Goal: Task Accomplishment & Management: Manage account settings

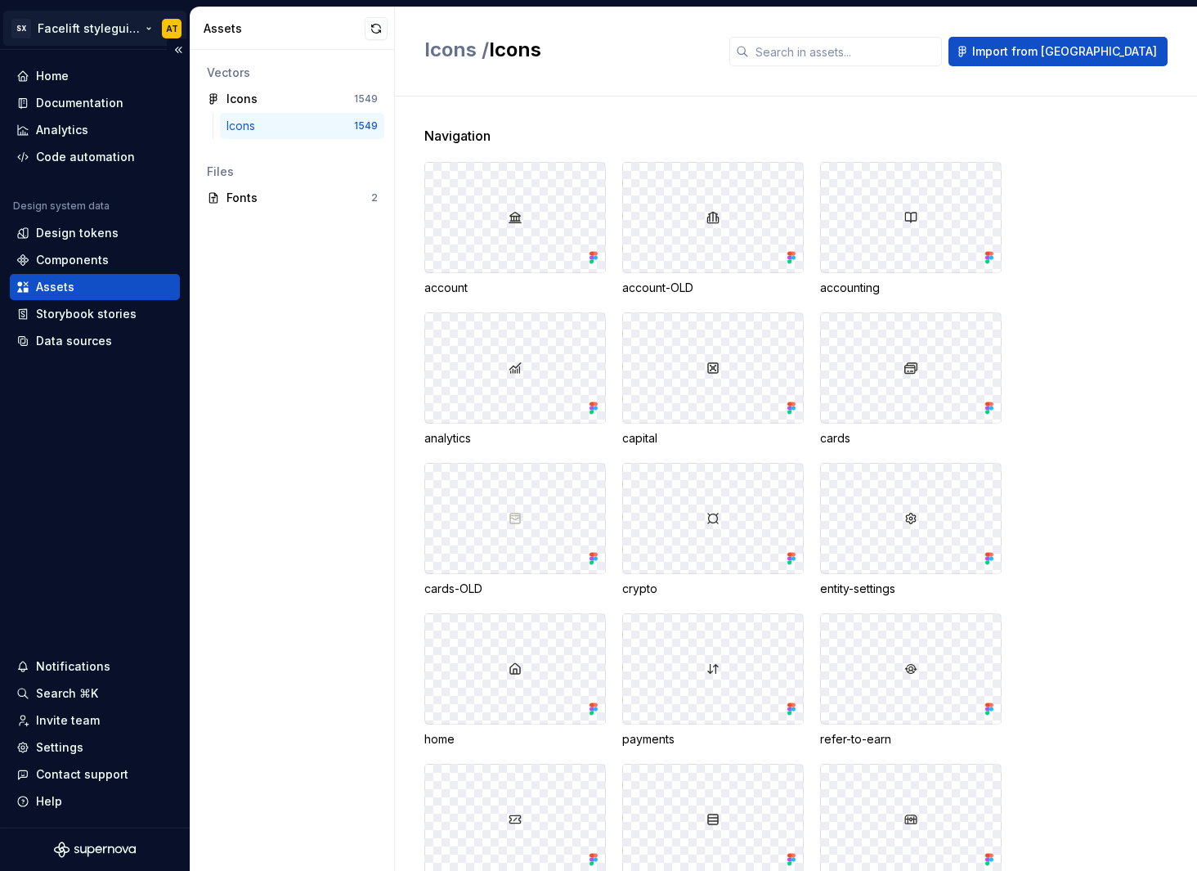
click at [99, 30] on html "SX Facelift styleguide AT Home Documentation Analytics Code automation Design s…" at bounding box center [598, 435] width 1197 height 871
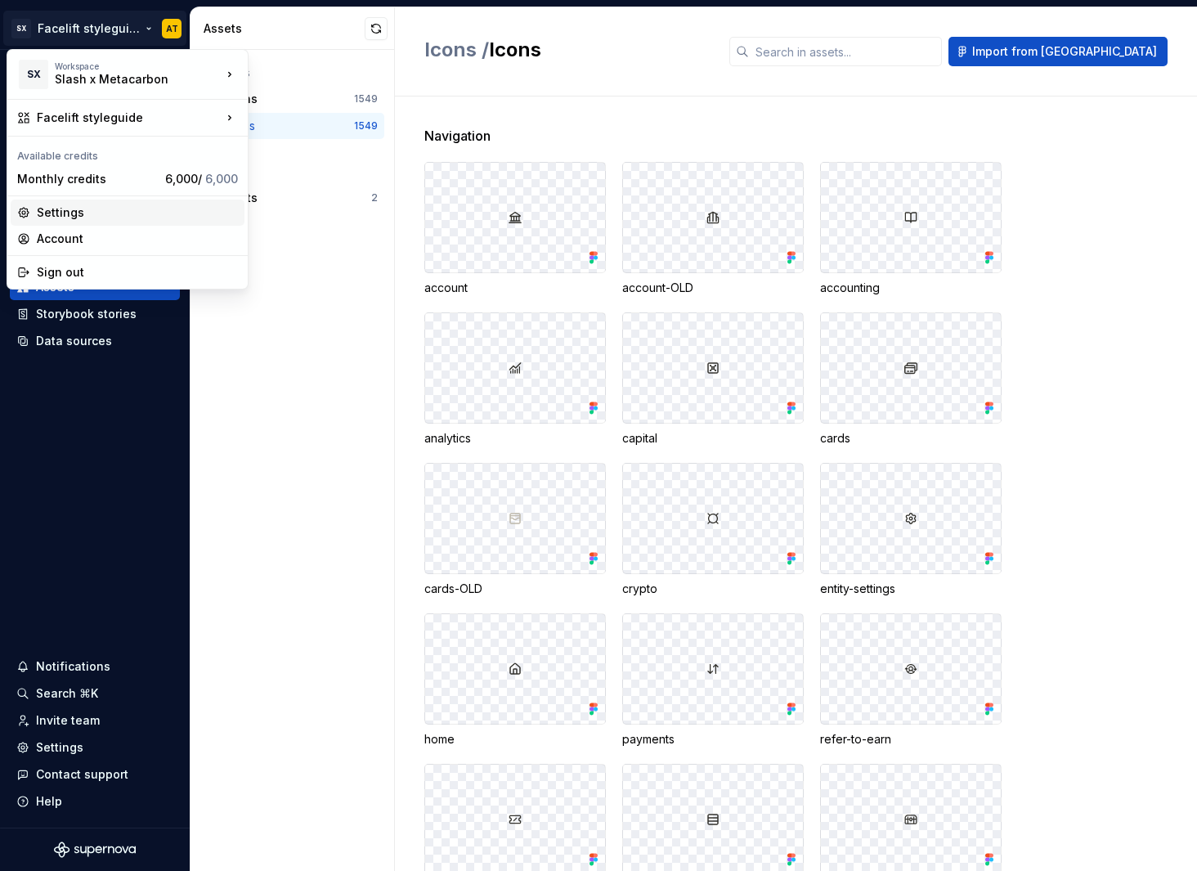
click at [151, 214] on div "Settings" at bounding box center [137, 212] width 201 height 16
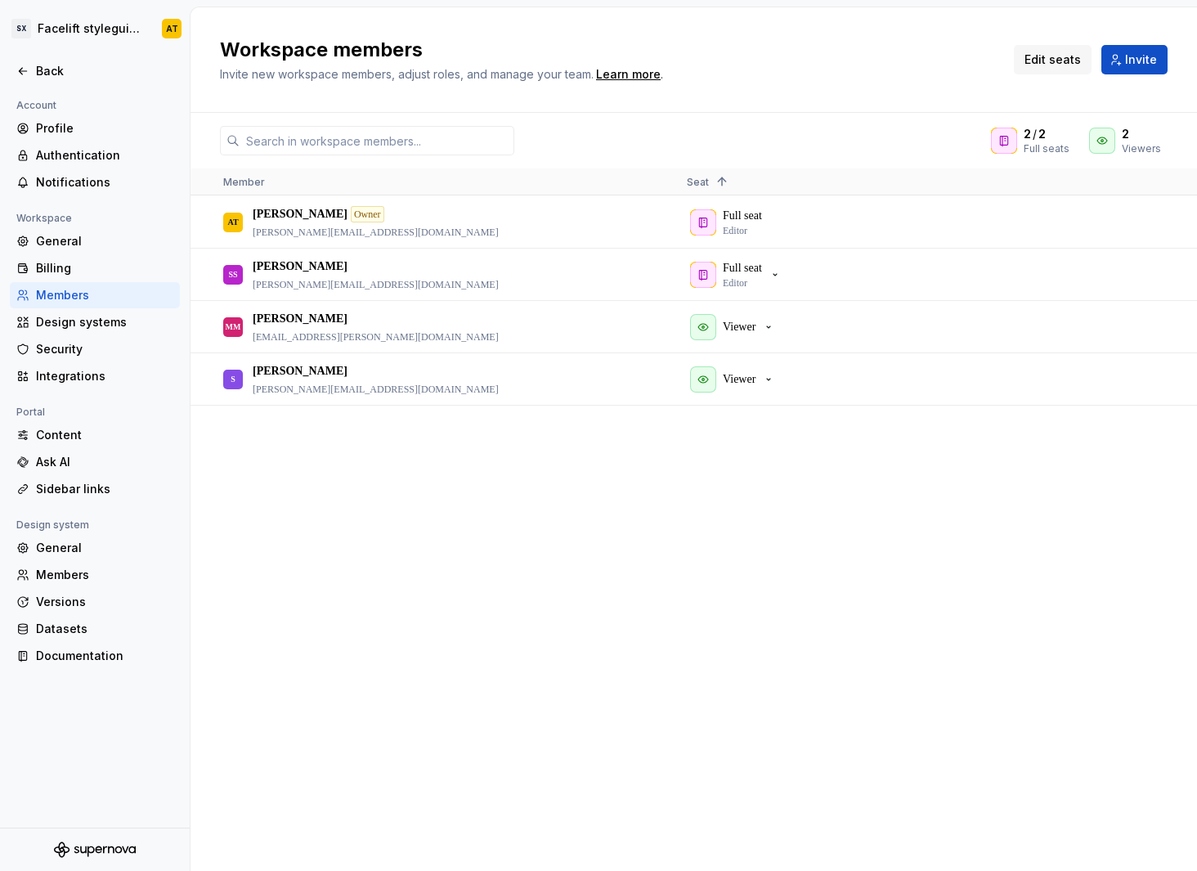
click at [1056, 60] on span "Edit seats" at bounding box center [1053, 60] width 56 height 16
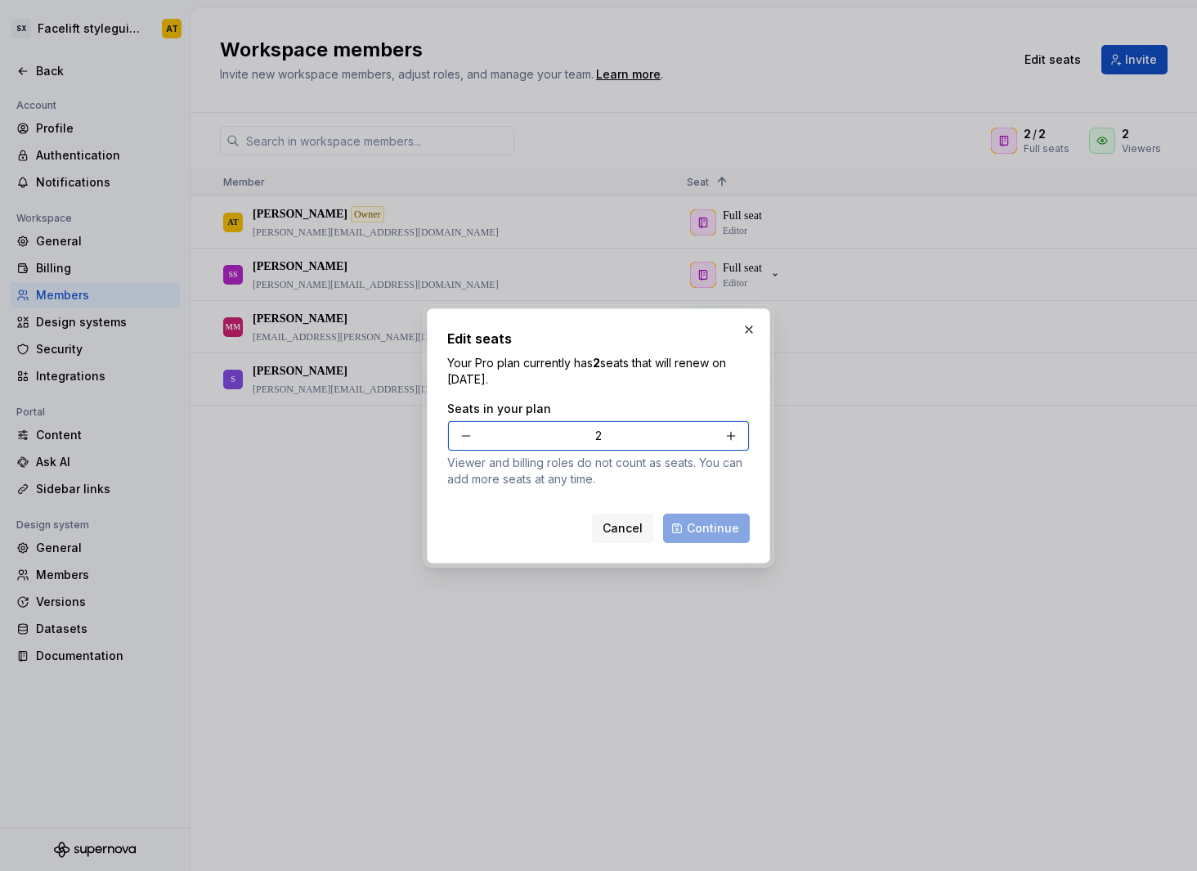
click at [728, 437] on button "button" at bounding box center [731, 435] width 29 height 29
type input "3"
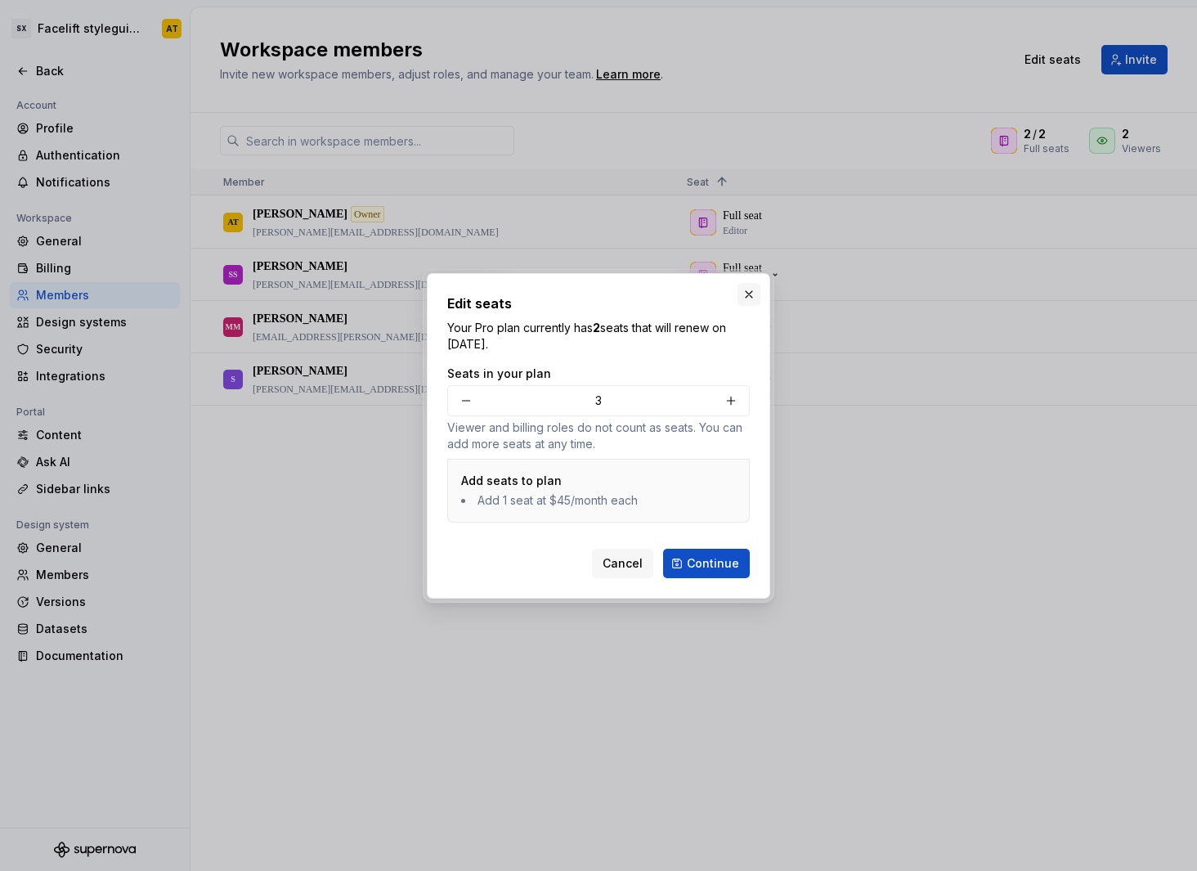
click at [748, 299] on button "button" at bounding box center [749, 294] width 23 height 23
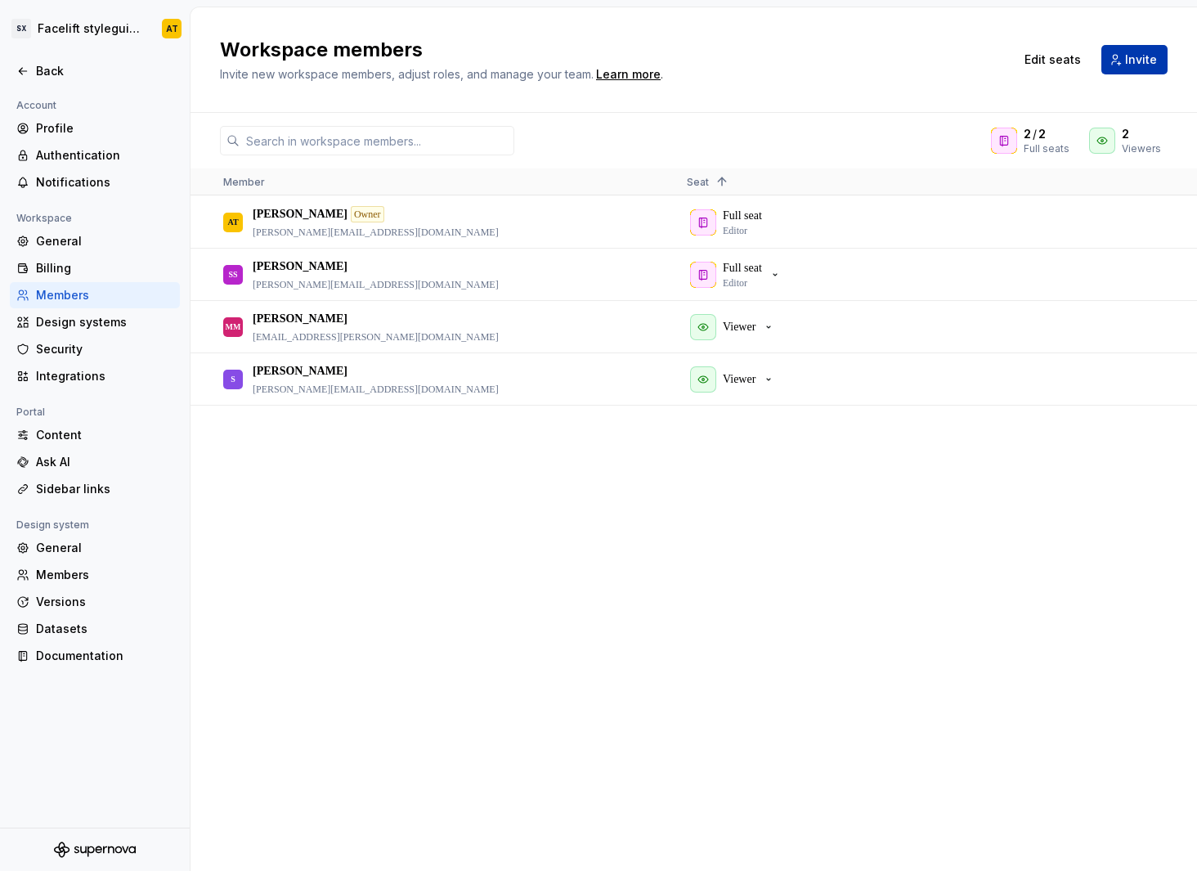
click at [1139, 66] on span "Invite" at bounding box center [1141, 60] width 32 height 16
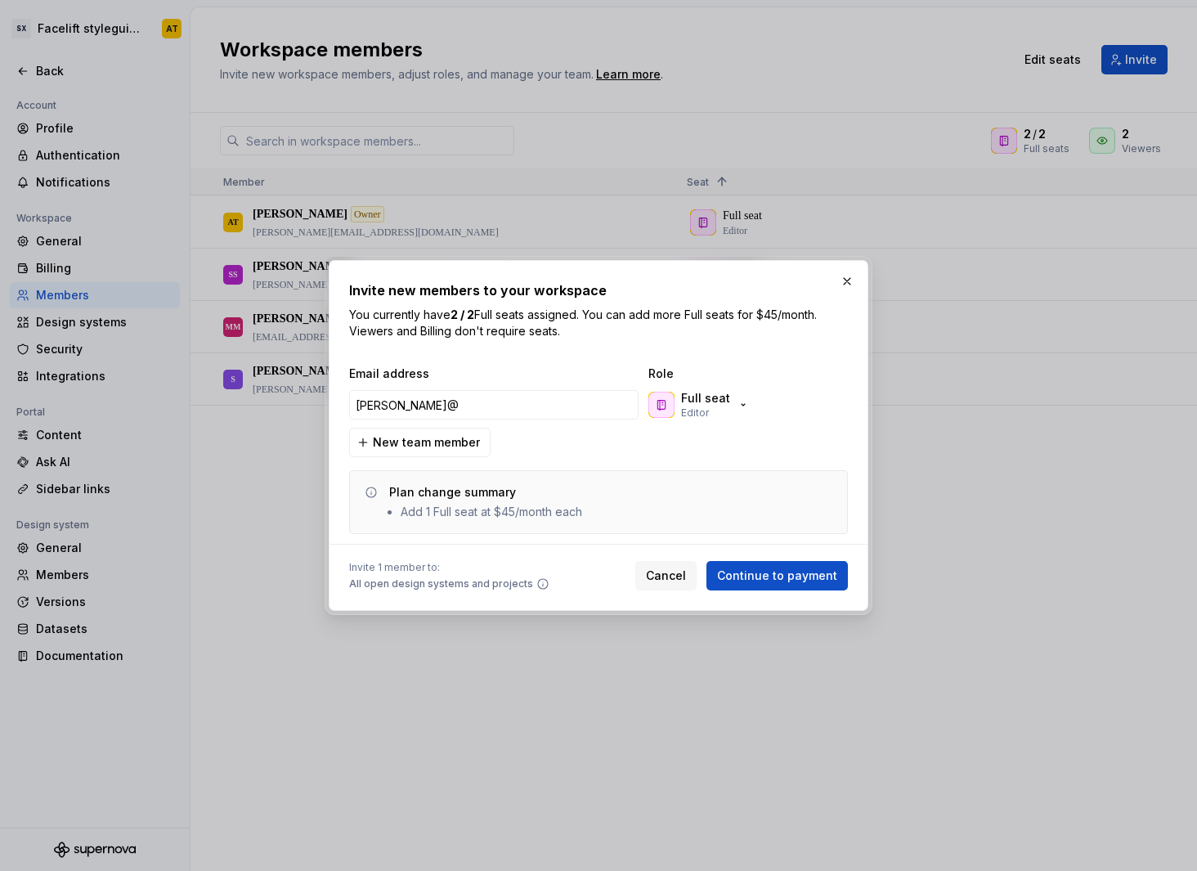
type input "[PERSON_NAME]@"
paste input "[PERSON_NAME][EMAIL_ADDRESS][DOMAIN_NAME]"
type input "[PERSON_NAME][EMAIL_ADDRESS][DOMAIN_NAME]"
click at [744, 577] on span "Continue to payment" at bounding box center [777, 576] width 120 height 16
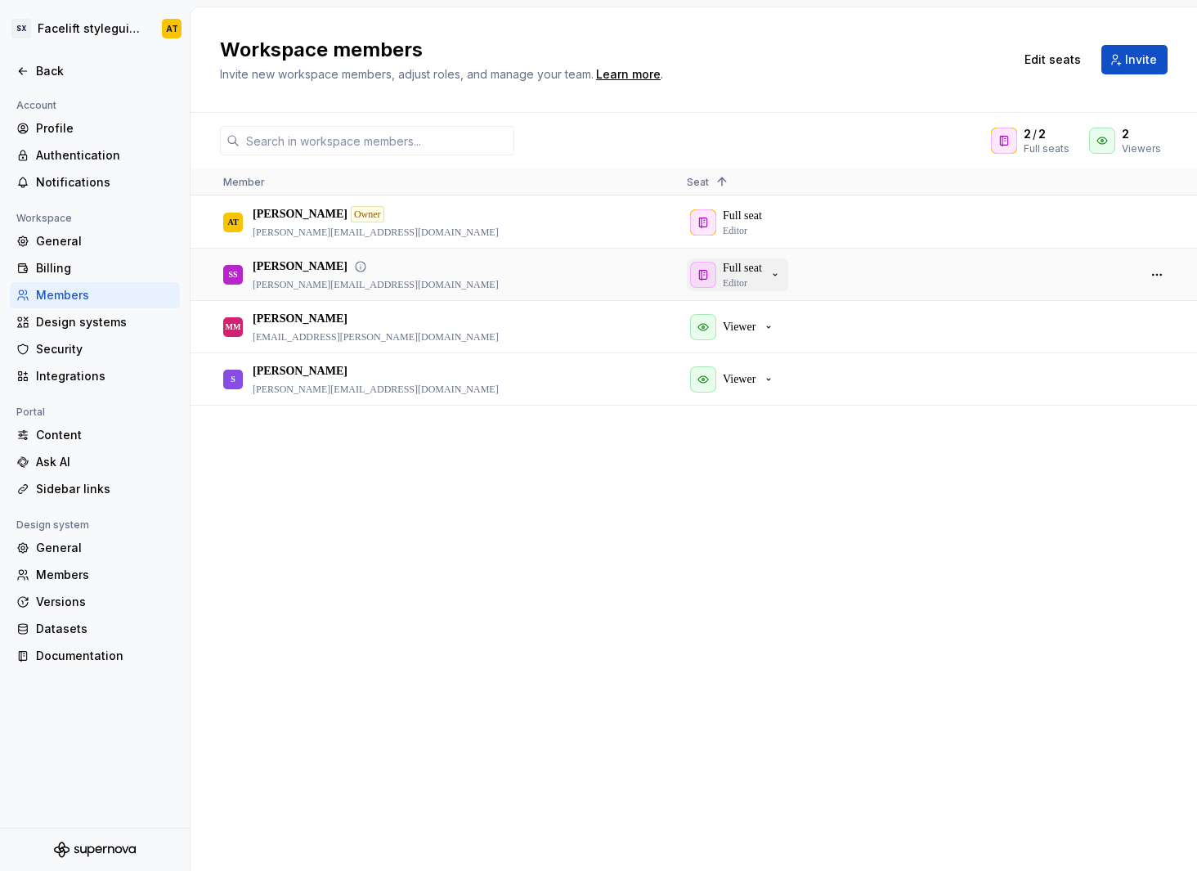
click at [782, 273] on icon "button" at bounding box center [775, 274] width 13 height 13
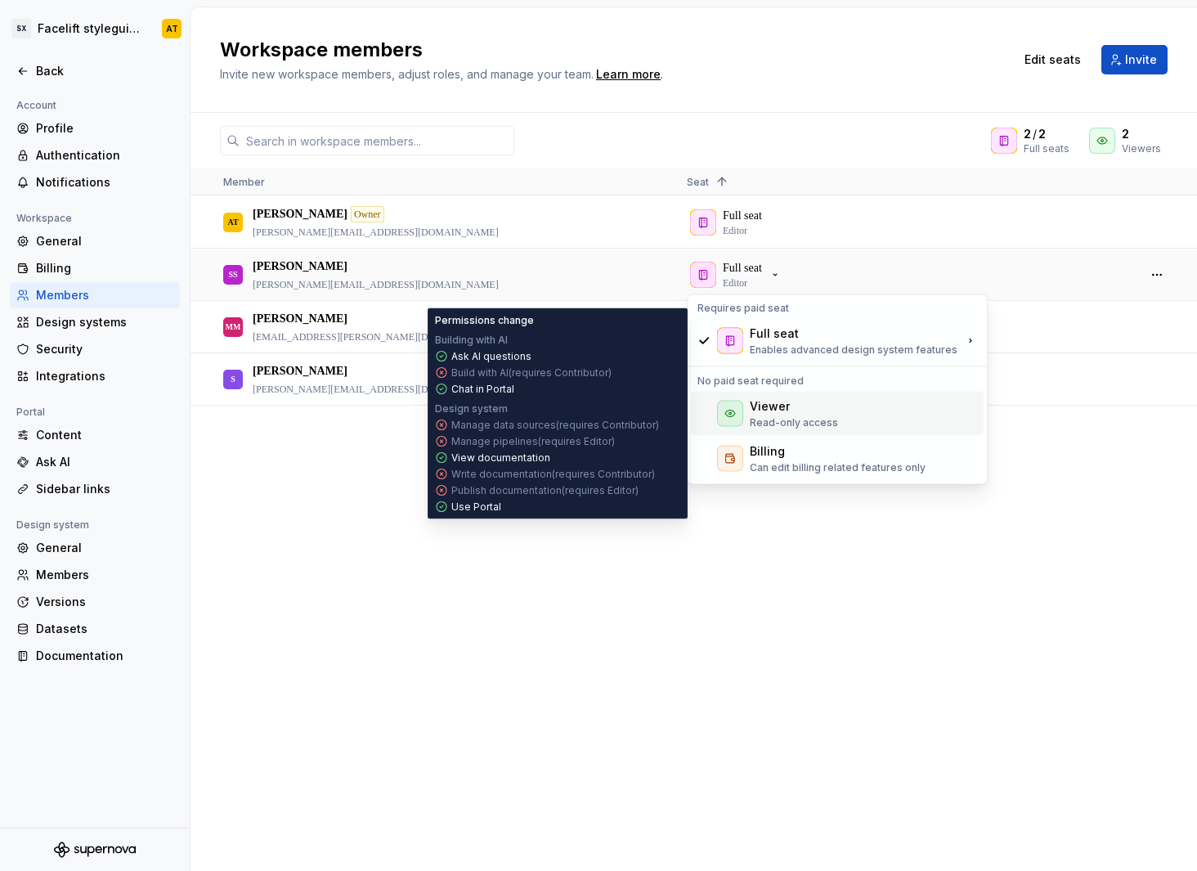
click at [806, 420] on p "Read-only access" at bounding box center [794, 422] width 88 height 13
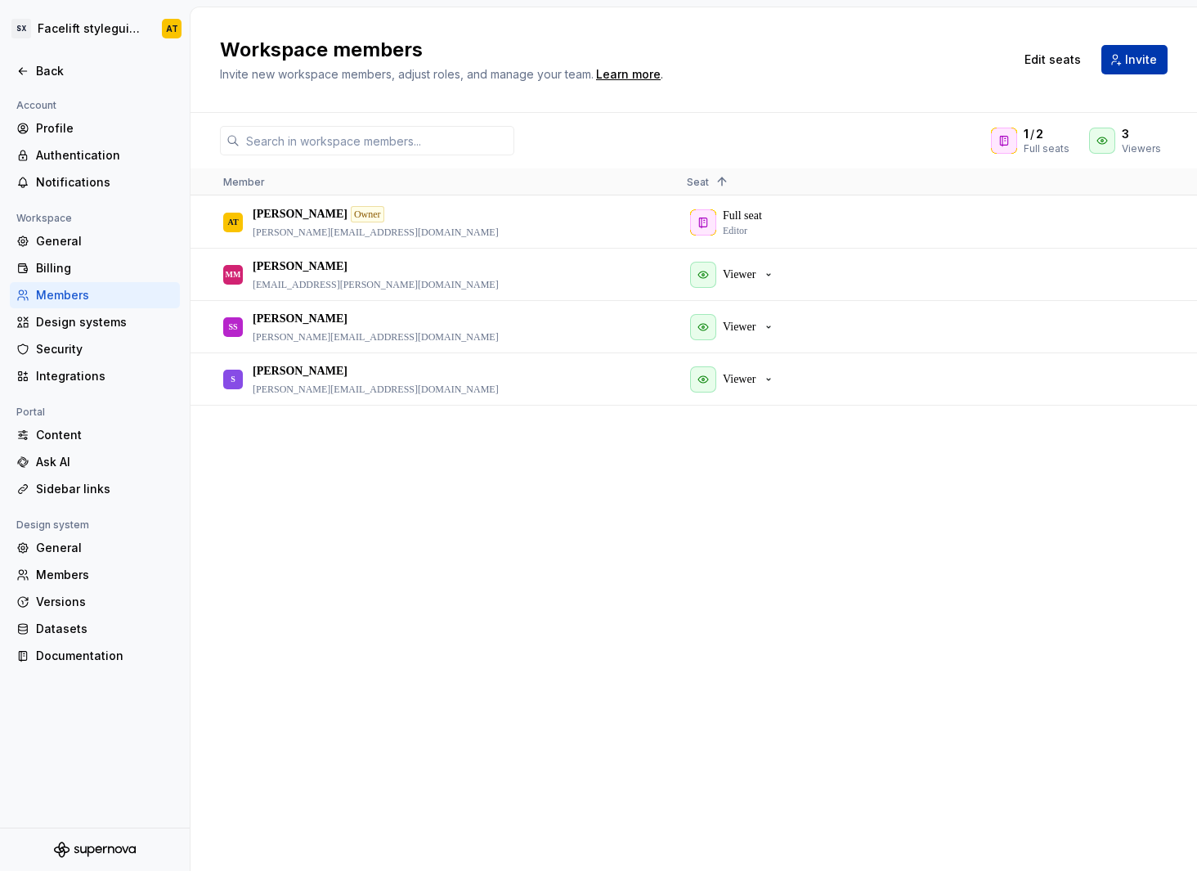
click at [1144, 57] on span "Invite" at bounding box center [1141, 60] width 32 height 16
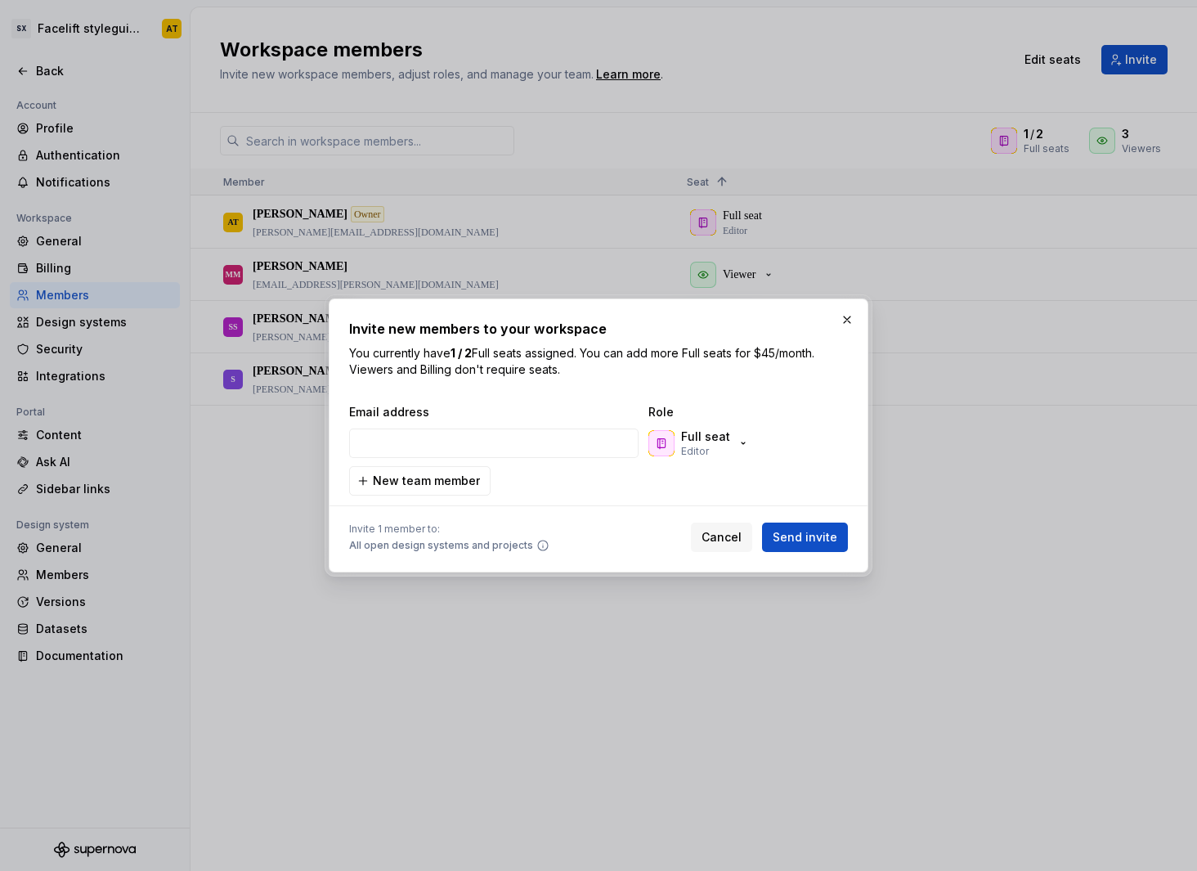
type input "[PERSON_NAME][EMAIL_ADDRESS][DOMAIN_NAME]"
click at [804, 537] on span "Send invite" at bounding box center [805, 537] width 65 height 16
